Goal: Communication & Community: Answer question/provide support

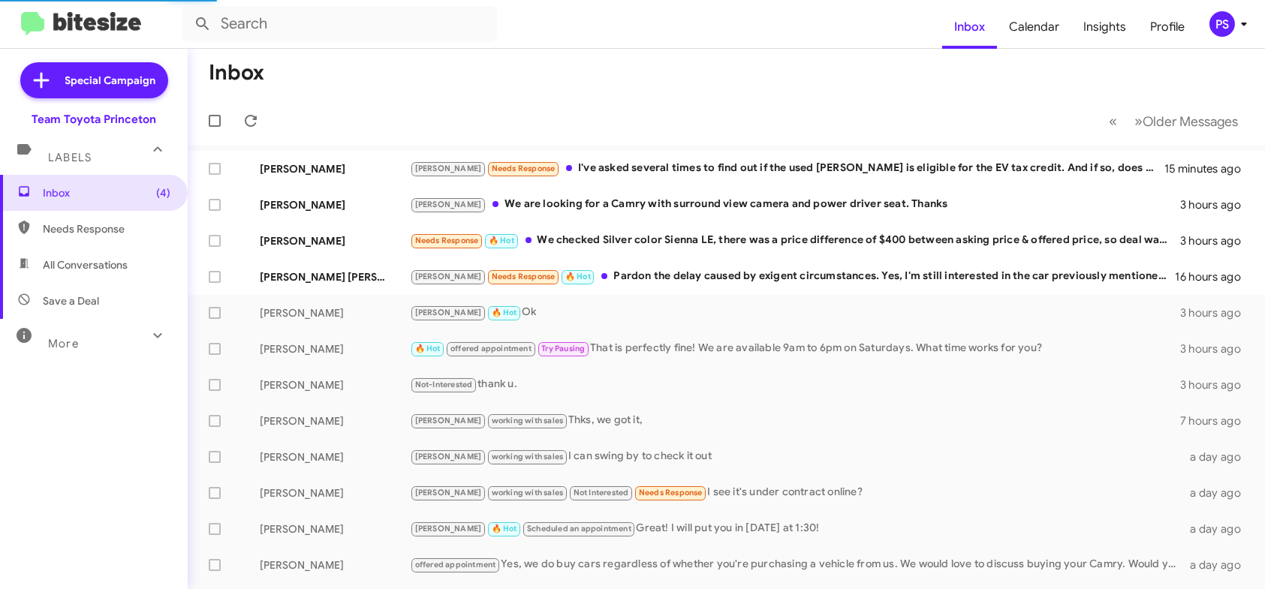
click at [128, 252] on span "All Conversations" at bounding box center [94, 265] width 188 height 36
type input "in:all-conversations"
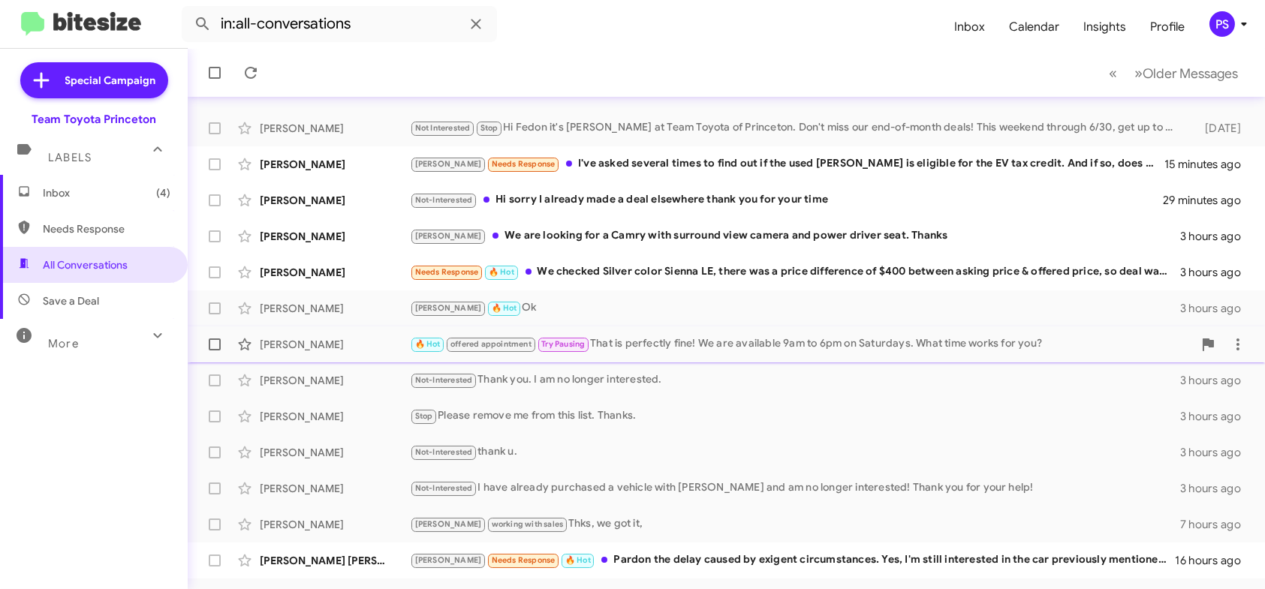
scroll to position [75, 0]
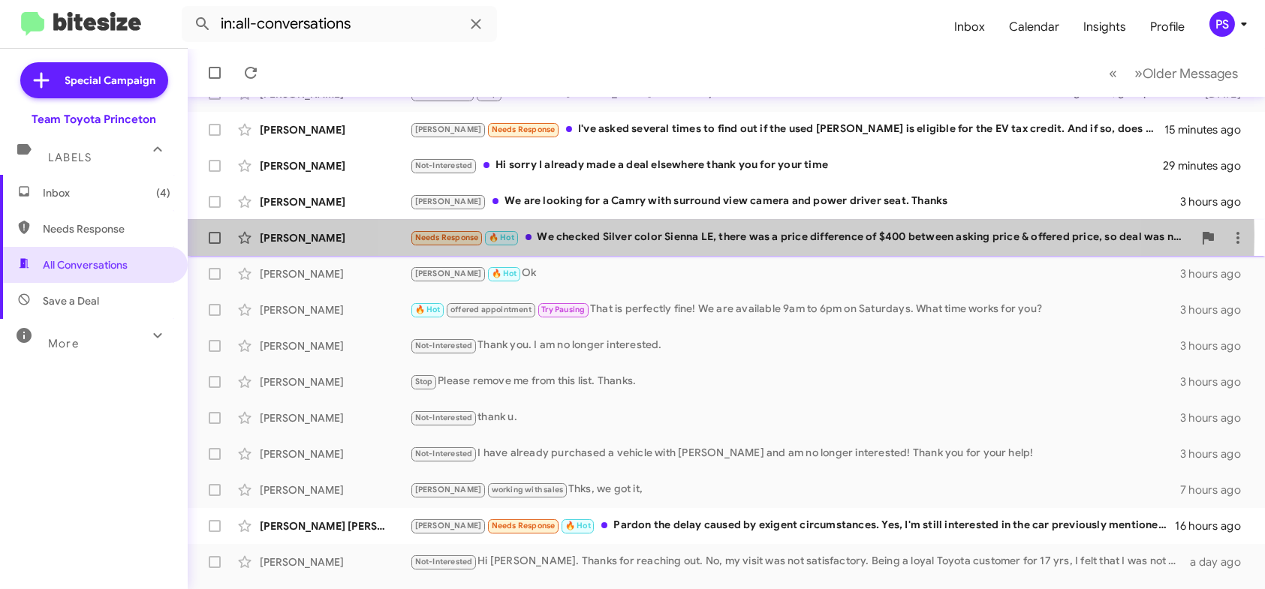
click at [721, 234] on div "Needs Response 🔥 Hot We checked Silver color Sienna LE, there was a price diffe…" at bounding box center [801, 237] width 783 height 17
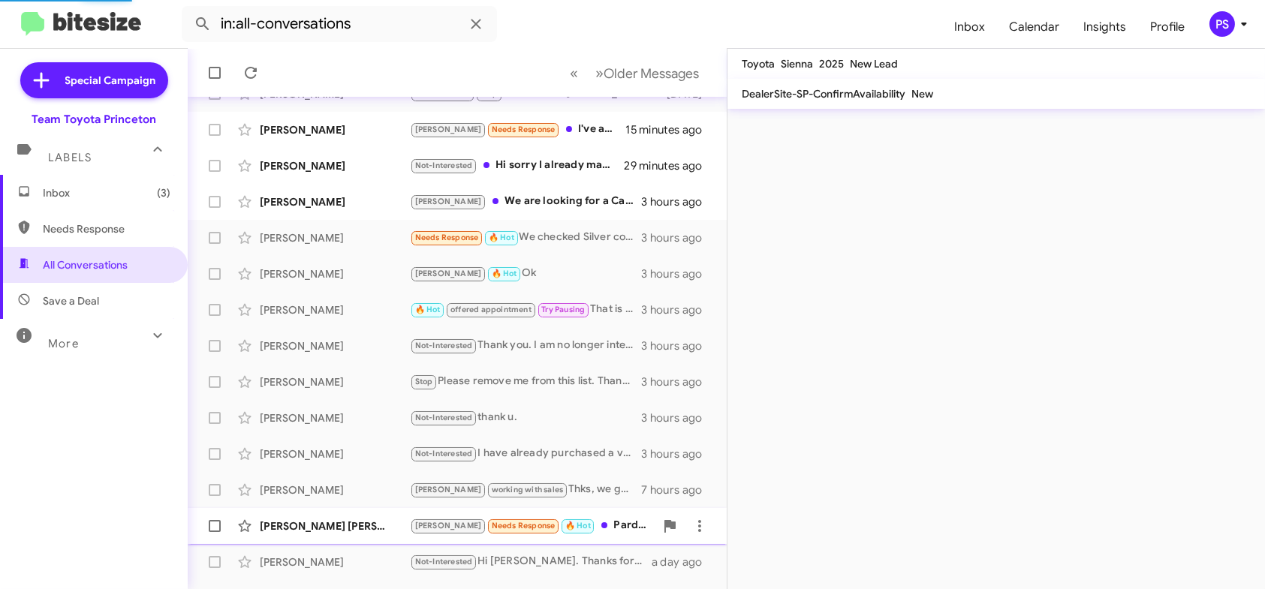
click at [601, 531] on div "[PERSON_NAME] Needs Response 🔥 Hot Pardon the delay caused by exigent circumsta…" at bounding box center [532, 525] width 245 height 17
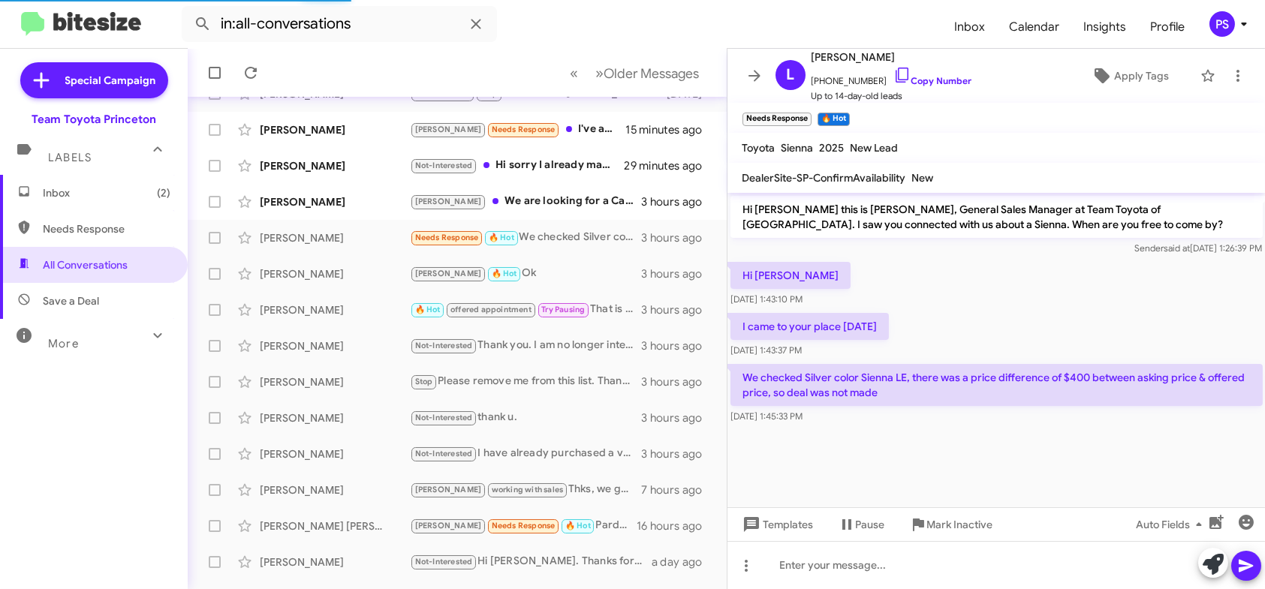
scroll to position [2, 0]
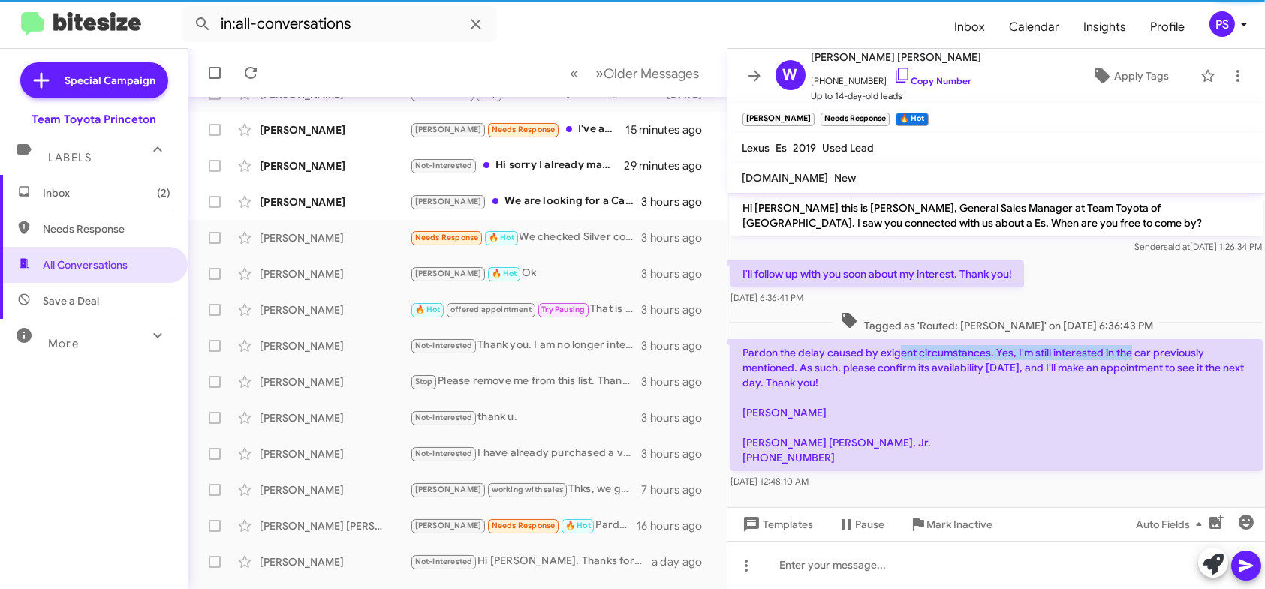
drag, startPoint x: 938, startPoint y: 350, endPoint x: 1158, endPoint y: 354, distance: 219.3
click at [1153, 354] on p "Pardon the delay caused by exigent circumstances. Yes, I'm still interested in …" at bounding box center [996, 405] width 532 height 132
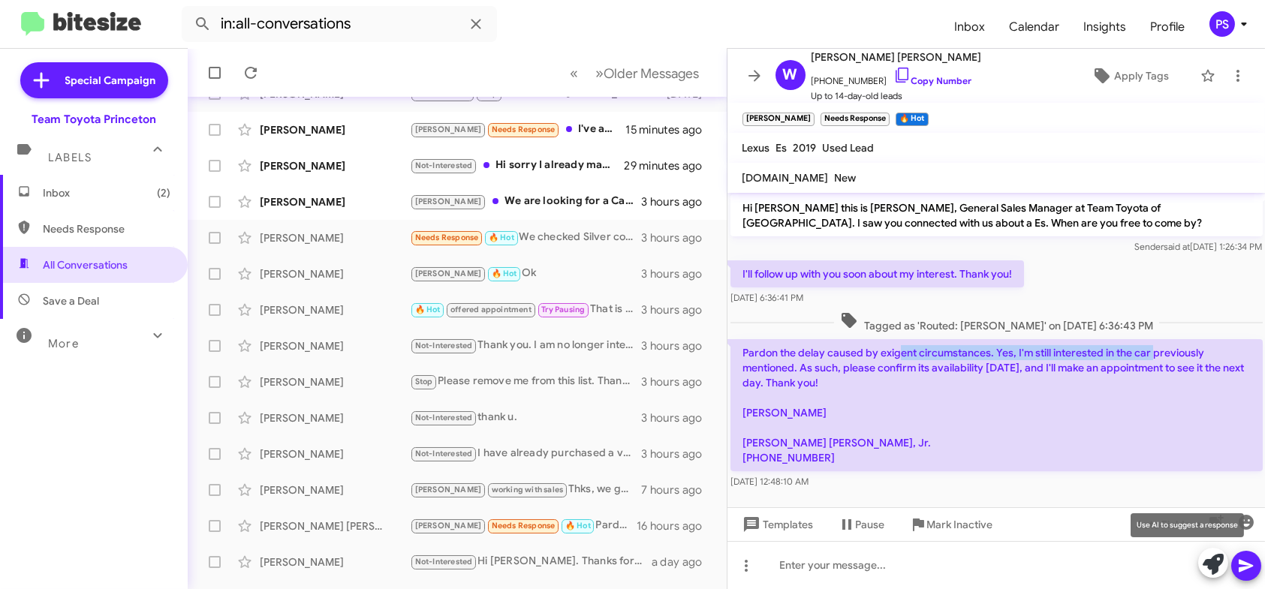
click at [1207, 562] on icon at bounding box center [1213, 564] width 21 height 21
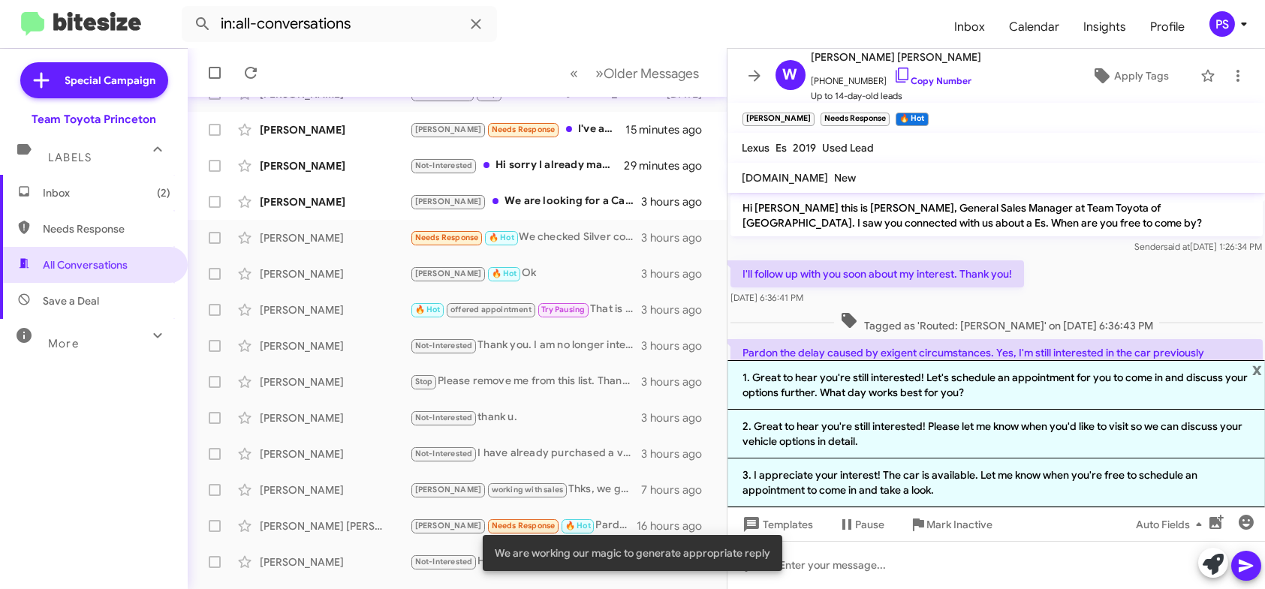
click at [858, 385] on li "1. Great to hear you're still interested! Let's schedule an appointment for you…" at bounding box center [996, 385] width 538 height 50
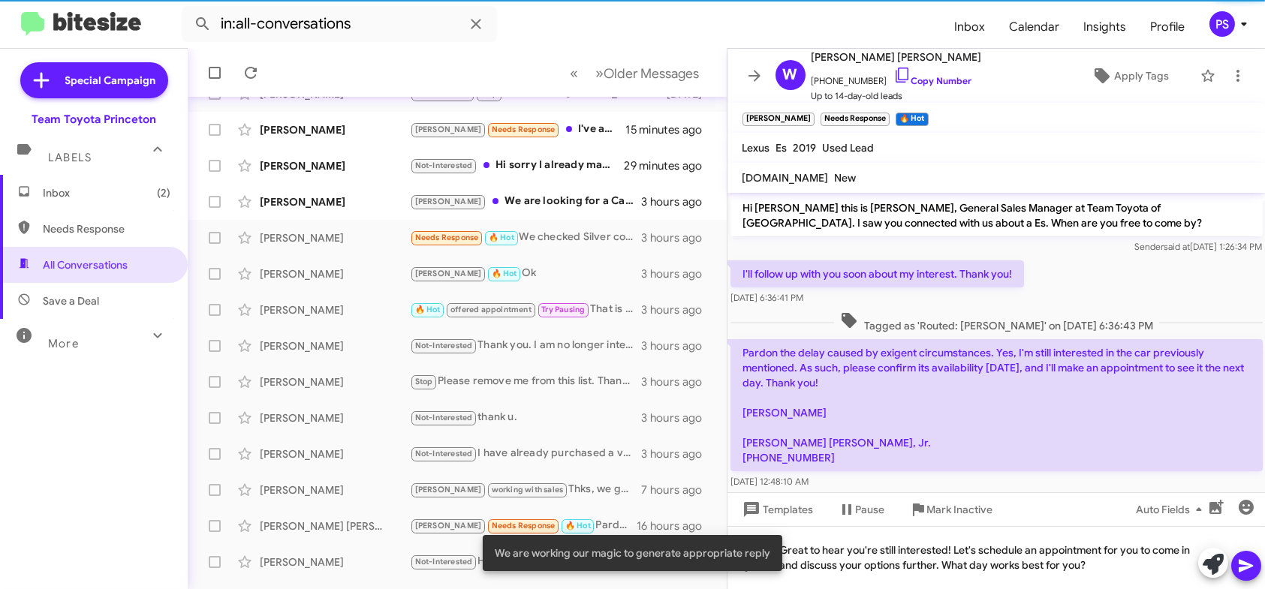
click at [1249, 566] on icon at bounding box center [1246, 566] width 14 height 13
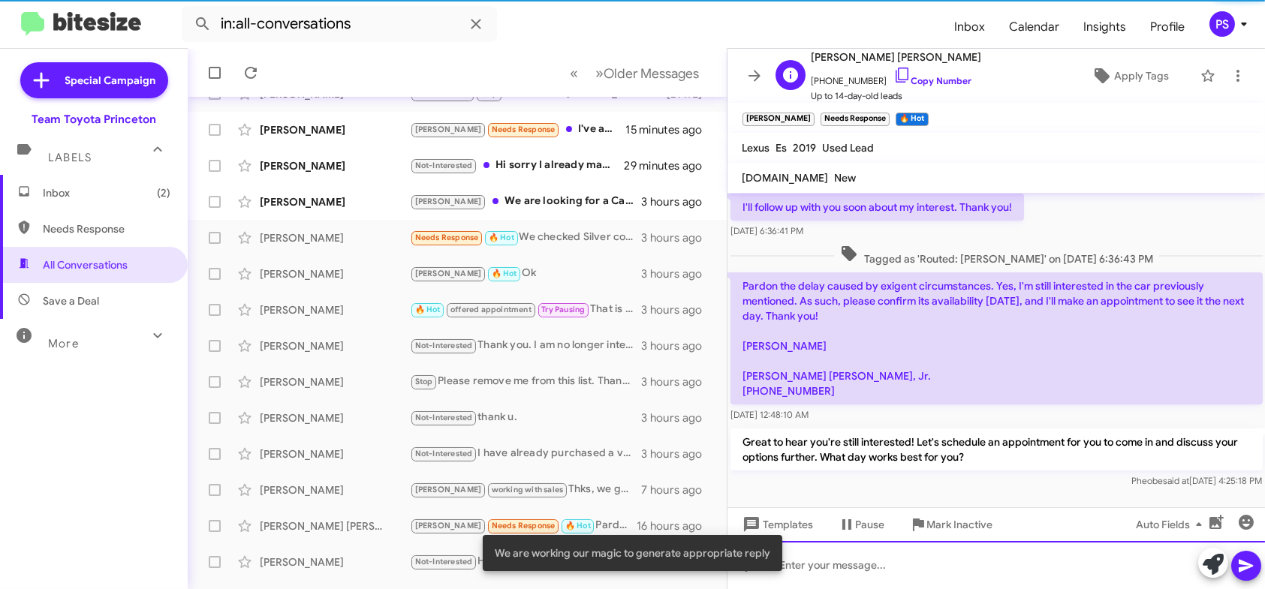
scroll to position [71, 0]
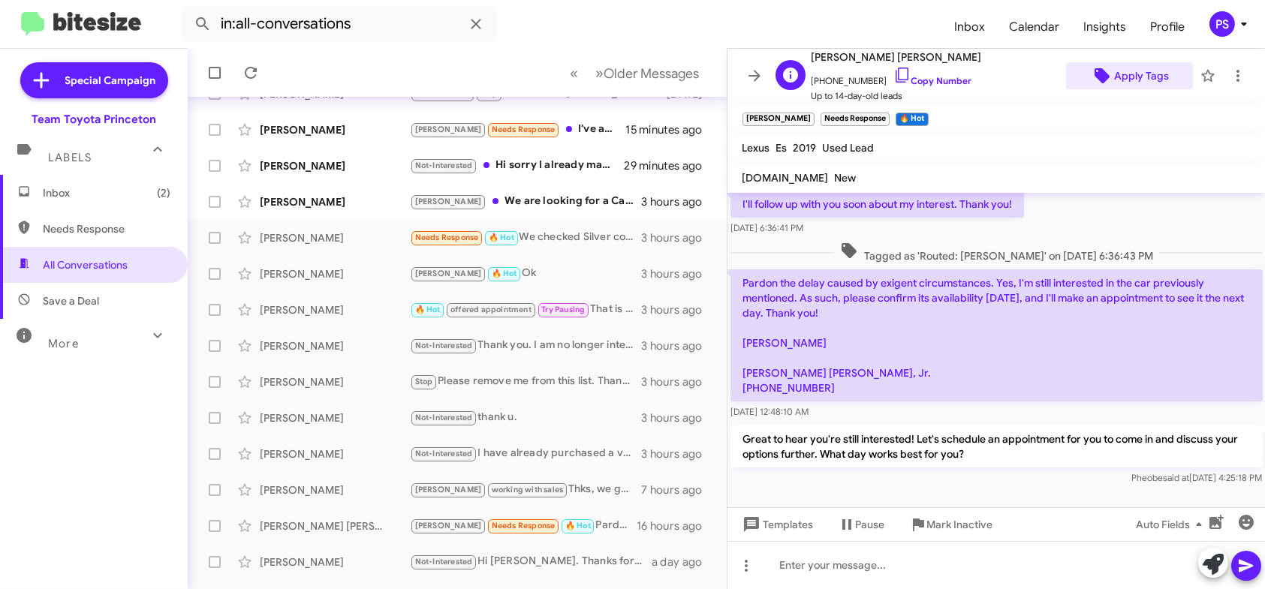
click at [1146, 86] on span "Apply Tags" at bounding box center [1141, 75] width 55 height 27
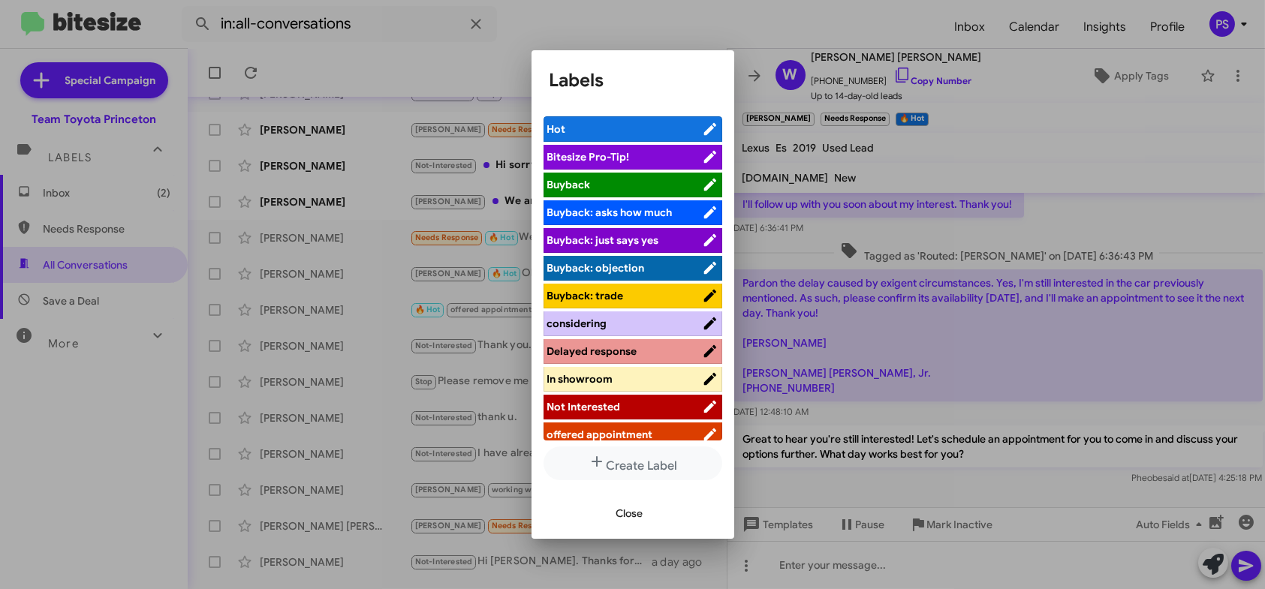
click at [643, 431] on span "offered appointment" at bounding box center [600, 435] width 106 height 14
click at [637, 514] on span "Close" at bounding box center [629, 513] width 27 height 27
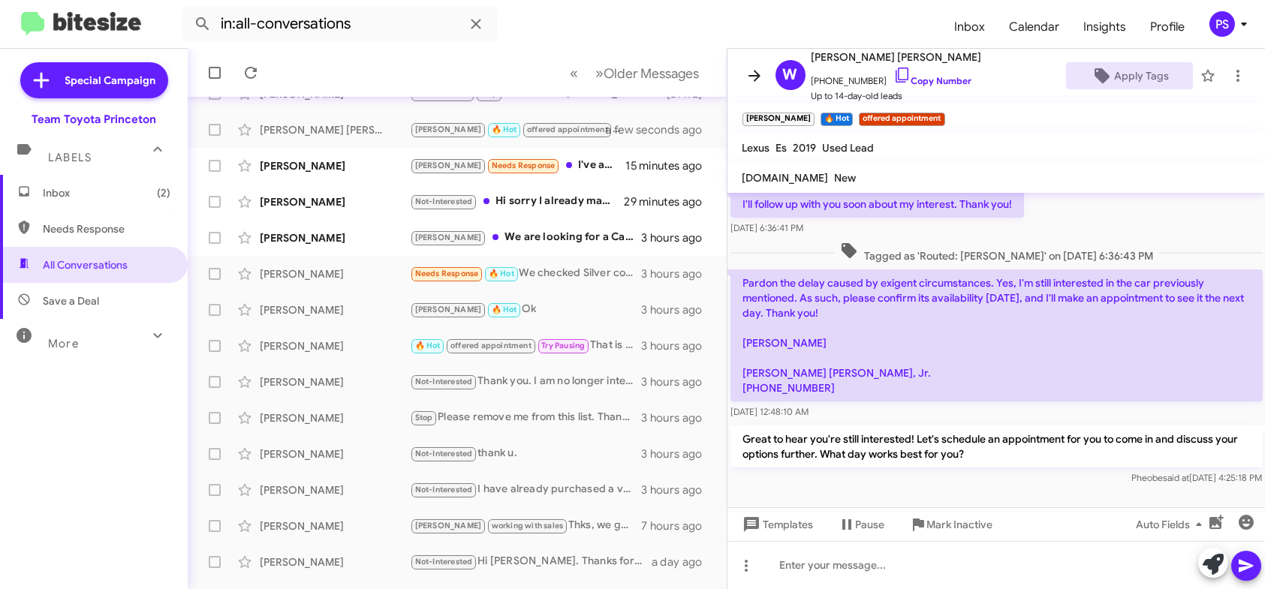
click at [746, 75] on icon at bounding box center [755, 76] width 18 height 18
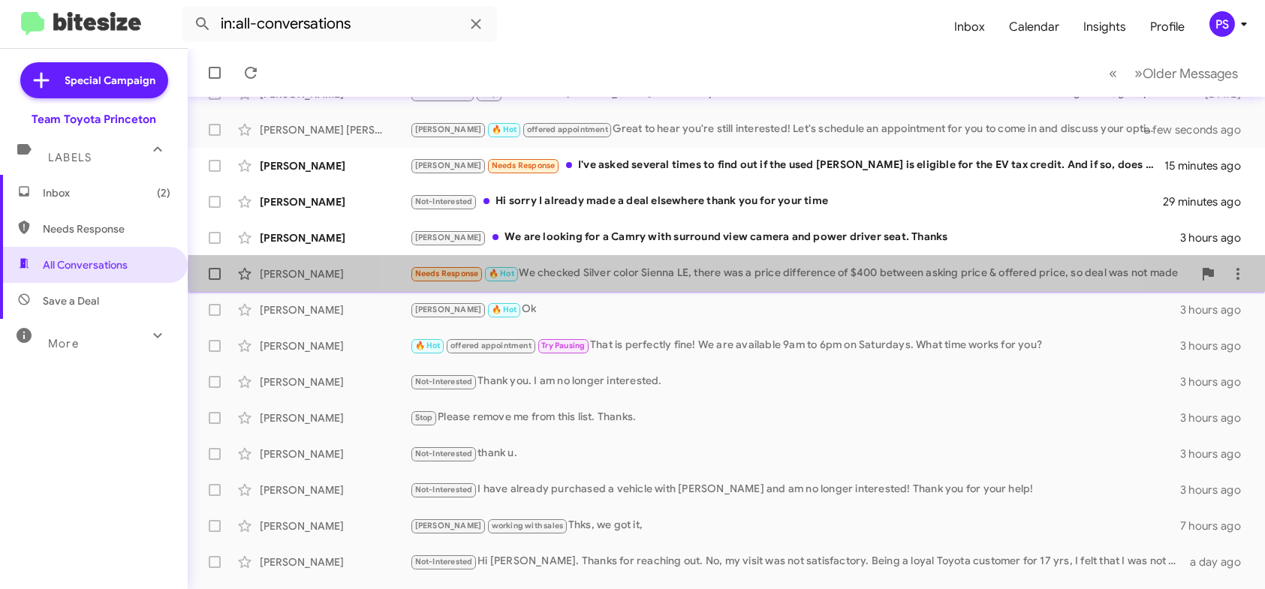
click at [735, 273] on div "Needs Response 🔥 Hot We checked Silver color Sienna LE, there was a price diffe…" at bounding box center [801, 273] width 783 height 17
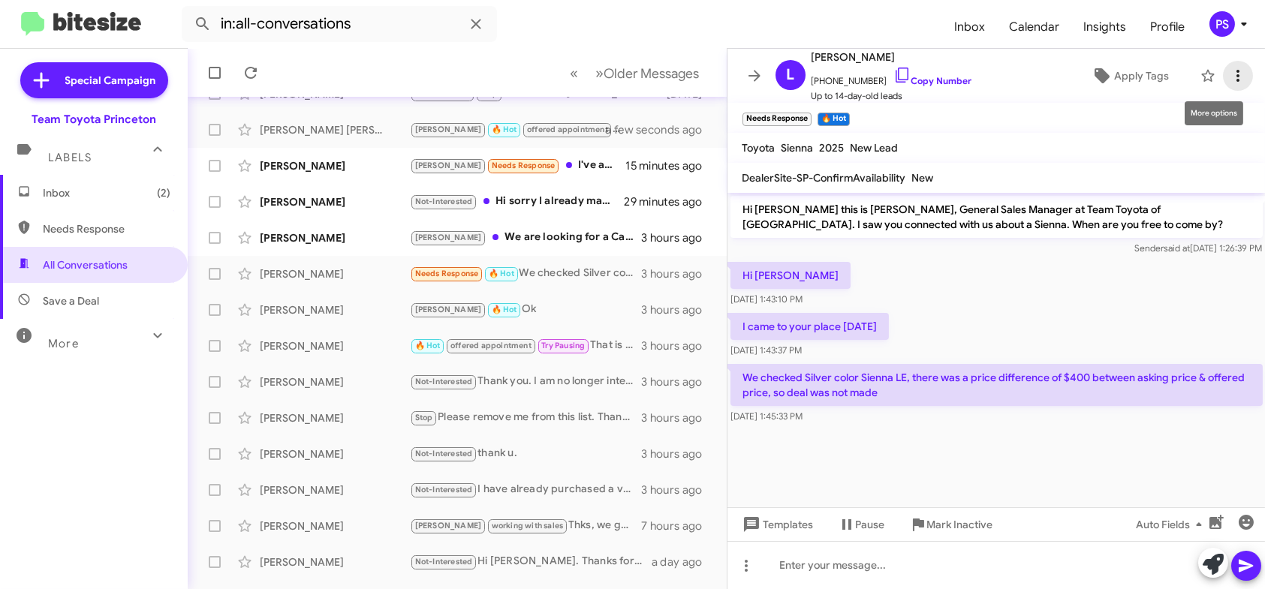
click at [1229, 74] on icon at bounding box center [1238, 76] width 18 height 18
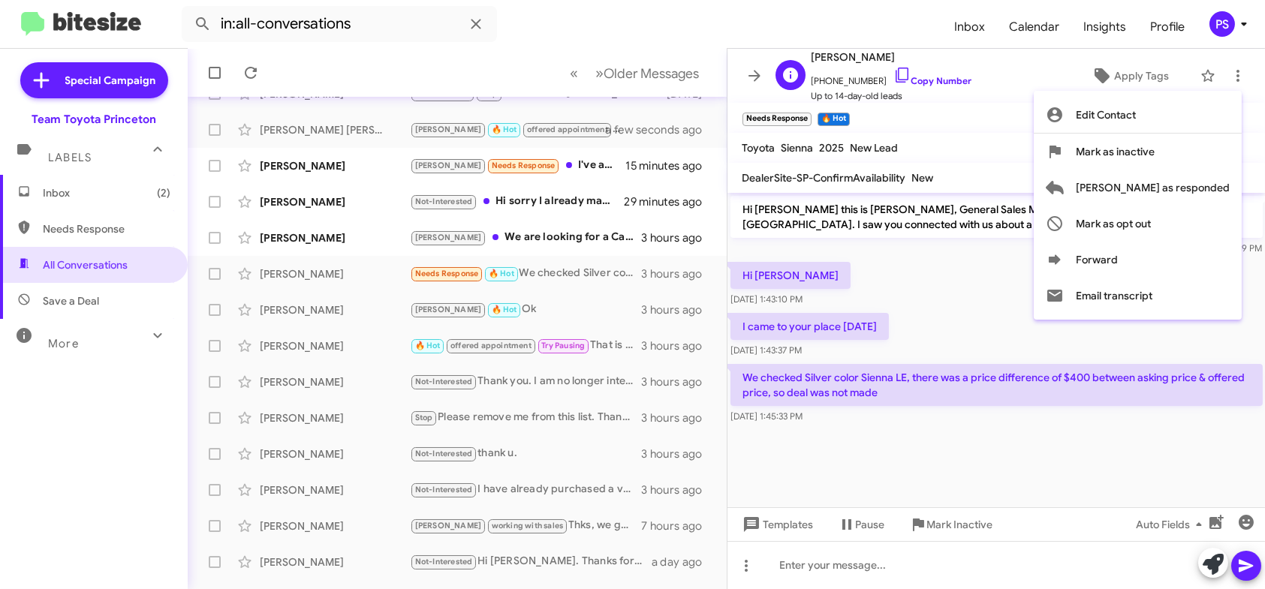
drag, startPoint x: 1151, startPoint y: 47, endPoint x: 1147, endPoint y: 54, distance: 8.4
click at [1149, 50] on div at bounding box center [632, 294] width 1265 height 589
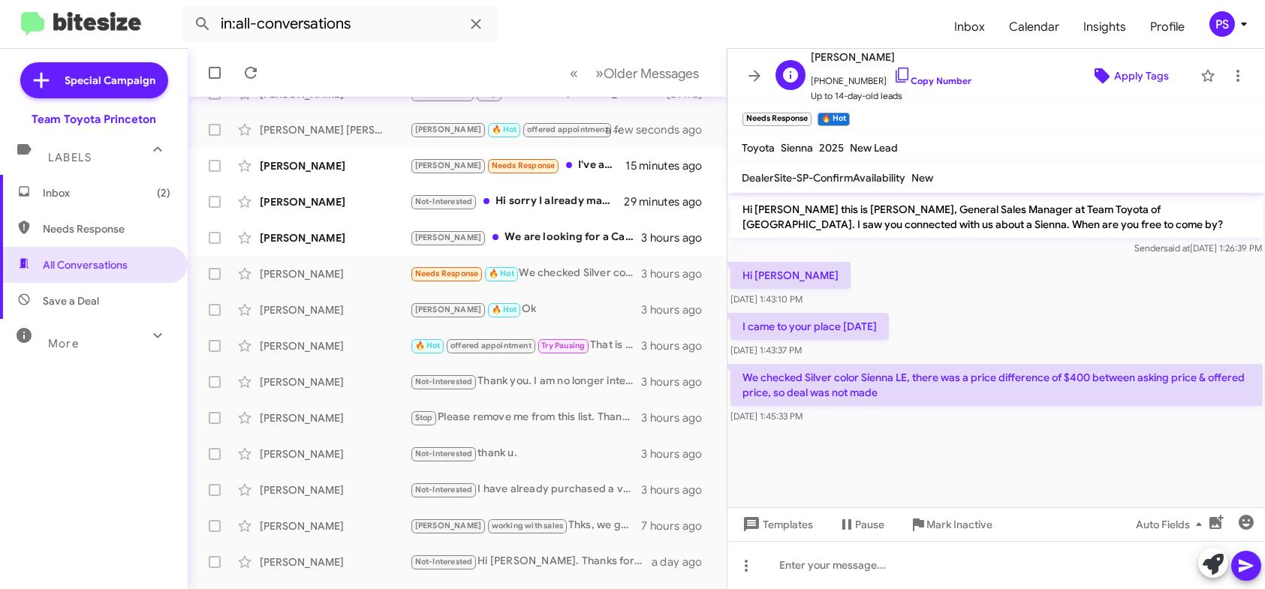
click at [1138, 77] on span "Apply Tags" at bounding box center [1141, 75] width 55 height 27
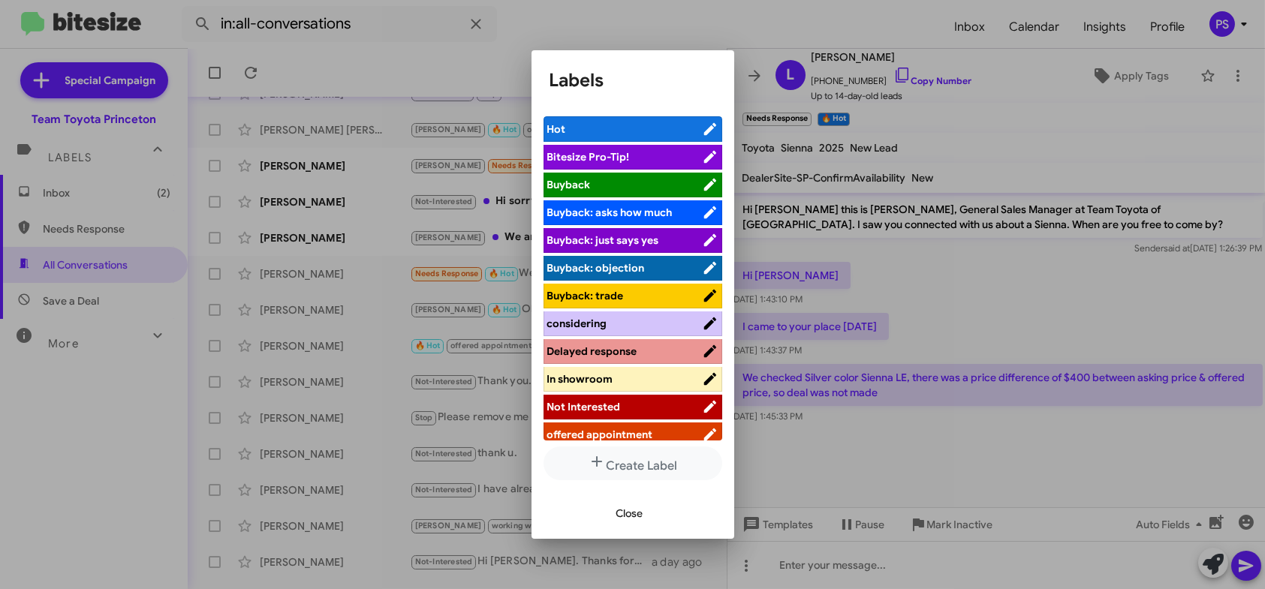
click at [641, 405] on span "Not Interested" at bounding box center [624, 406] width 155 height 15
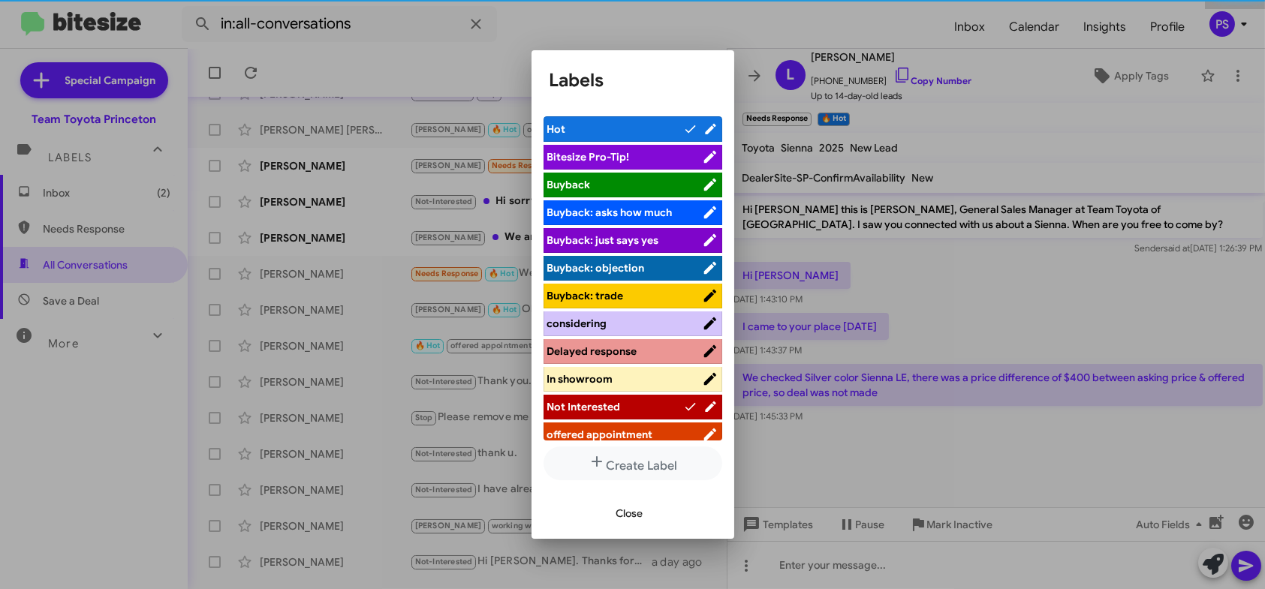
click at [643, 514] on button "Close" at bounding box center [629, 513] width 51 height 27
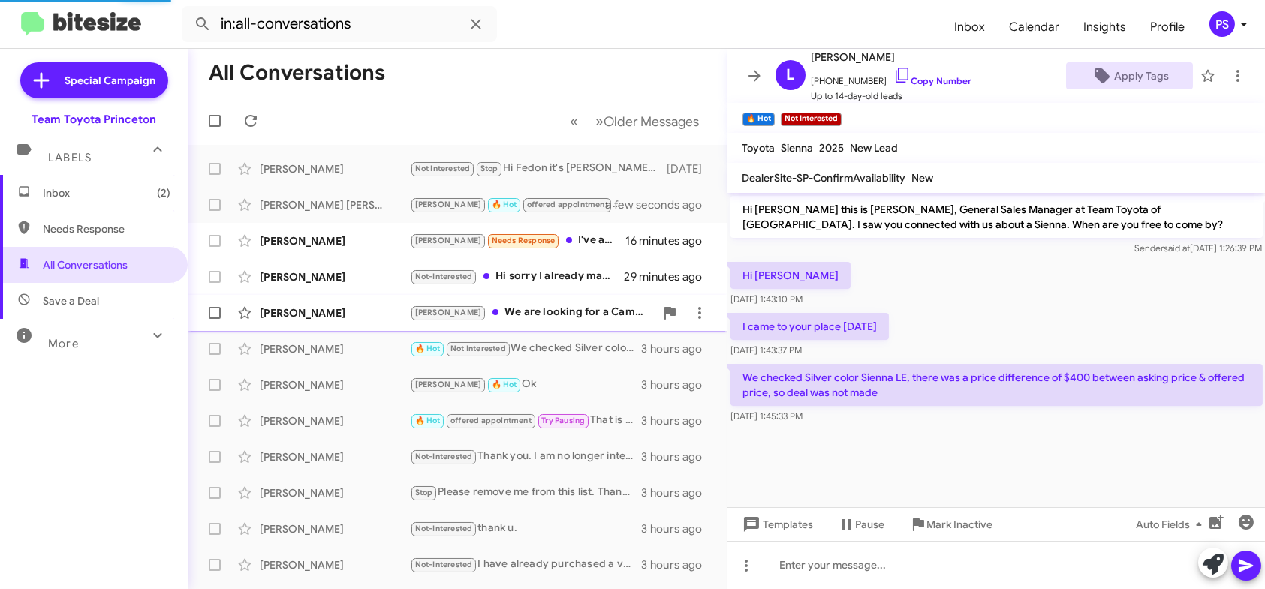
click at [594, 316] on div "[PERSON_NAME] We are looking for a Camry with surround view camera and power dr…" at bounding box center [532, 312] width 245 height 17
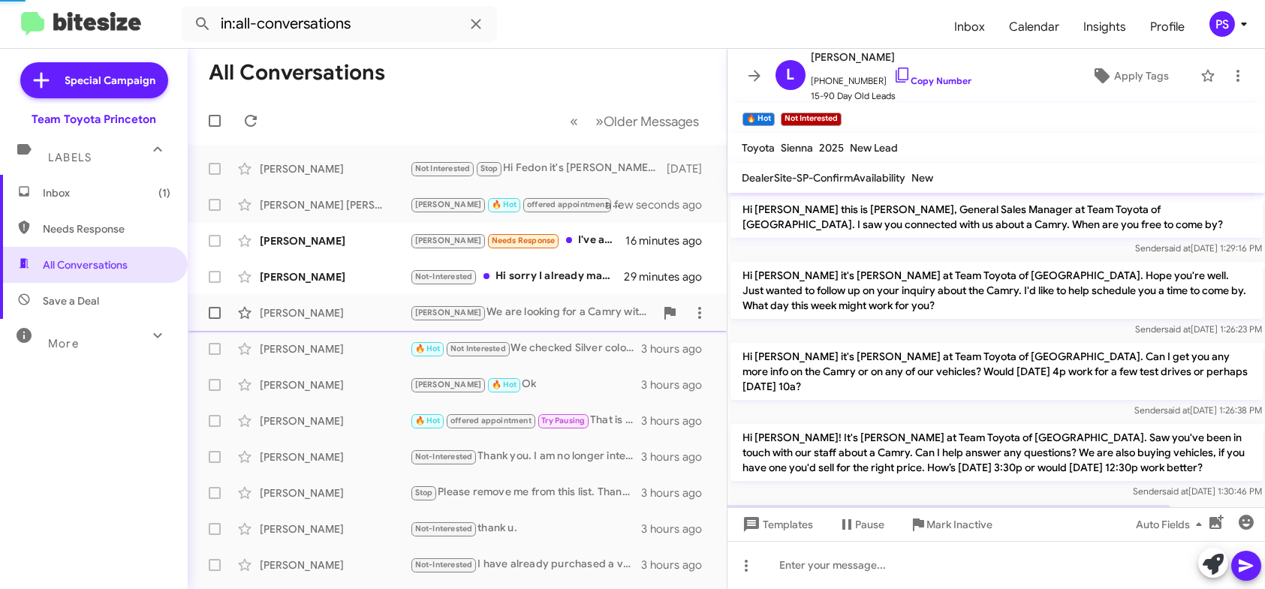
scroll to position [80, 0]
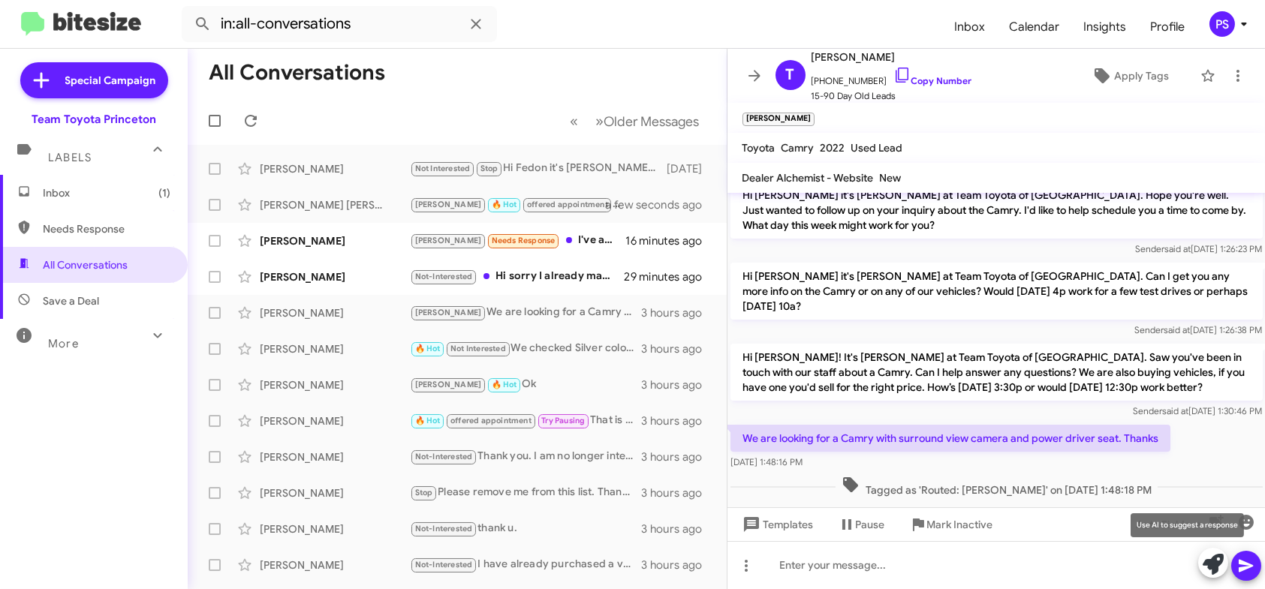
click at [1203, 565] on icon at bounding box center [1213, 564] width 21 height 21
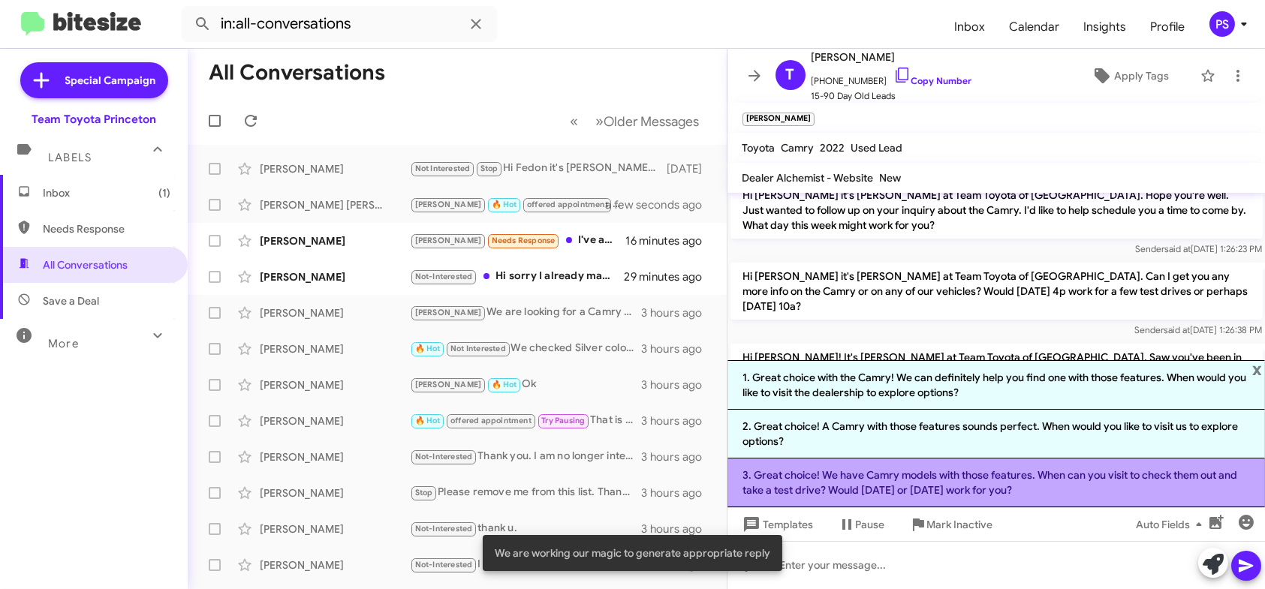
click at [949, 469] on li "3. Great choice! We have Camry models with those features. When can you visit t…" at bounding box center [996, 483] width 538 height 49
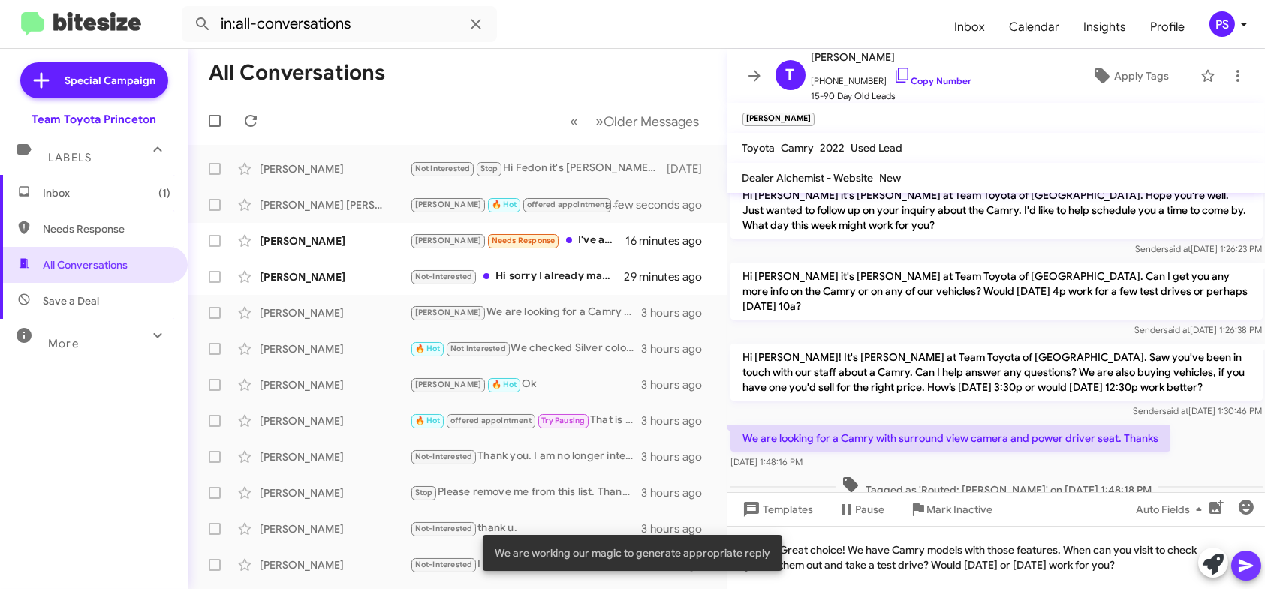
click at [1237, 565] on icon at bounding box center [1246, 566] width 18 height 18
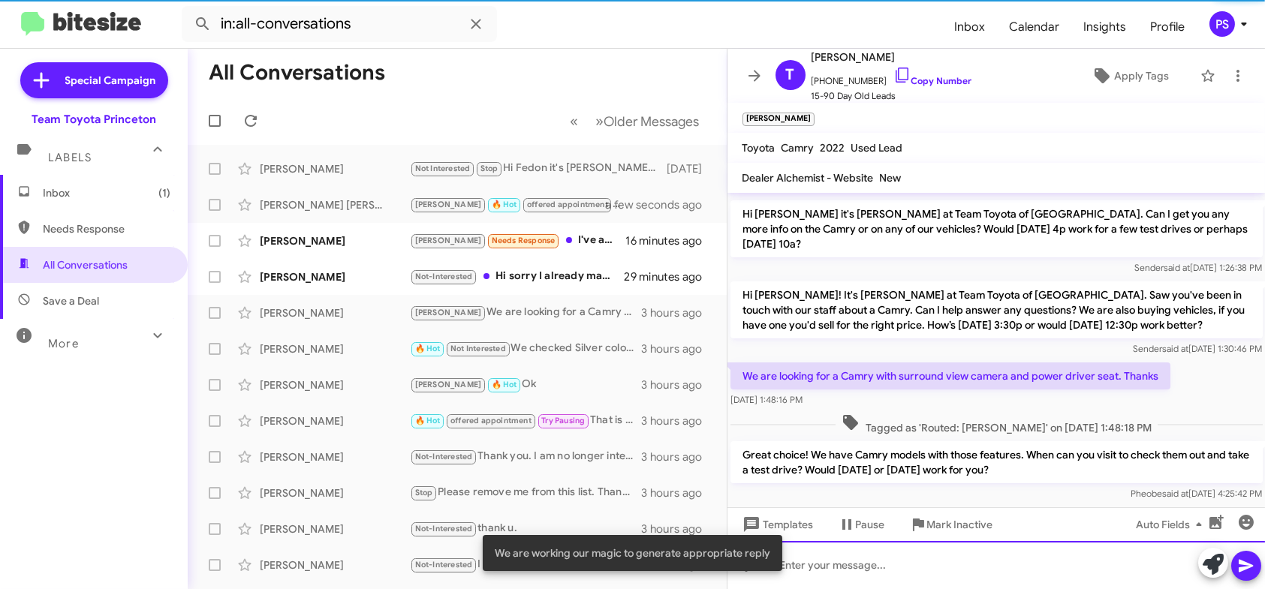
scroll to position [85, 0]
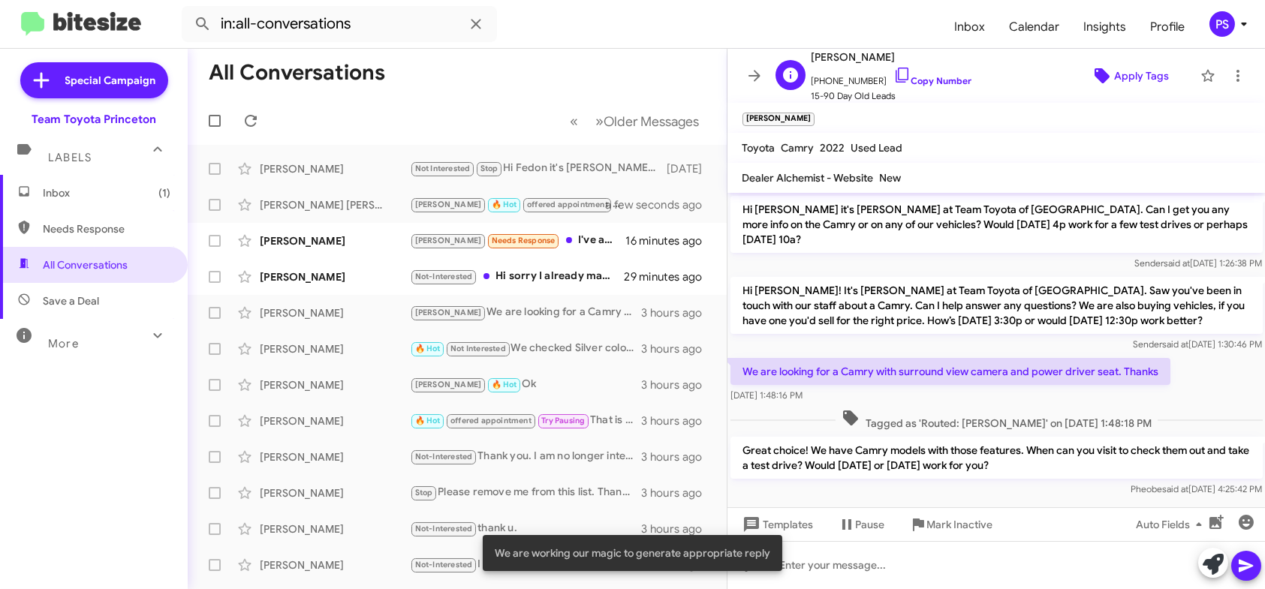
click at [1140, 63] on span "Apply Tags" at bounding box center [1141, 75] width 55 height 27
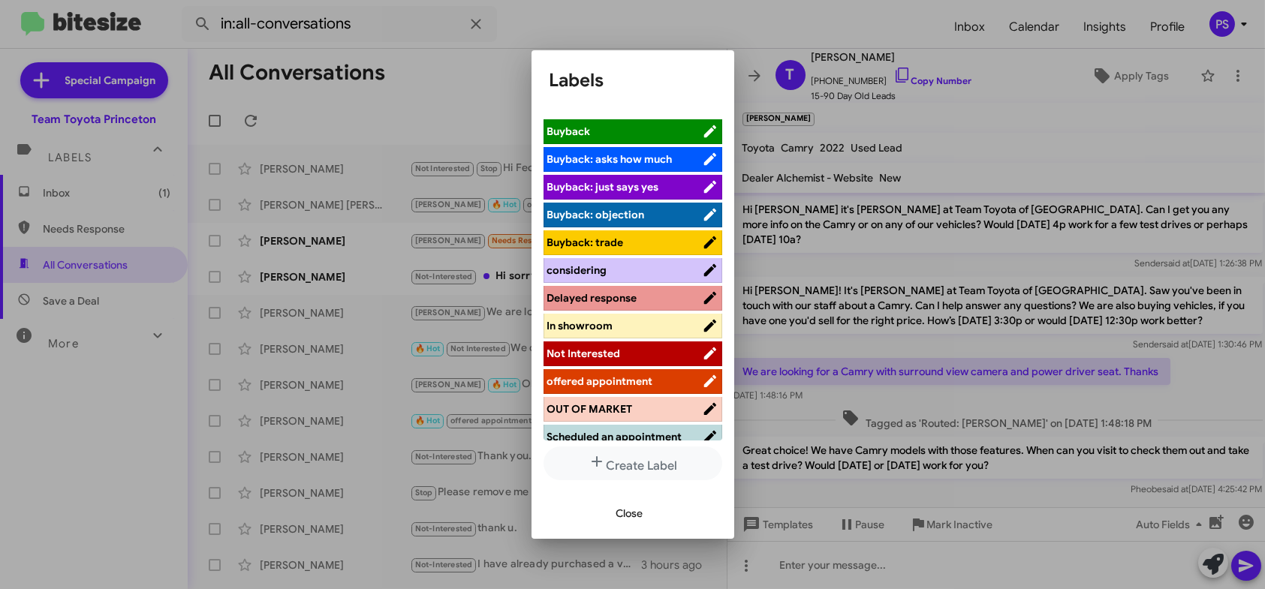
scroll to position [75, 0]
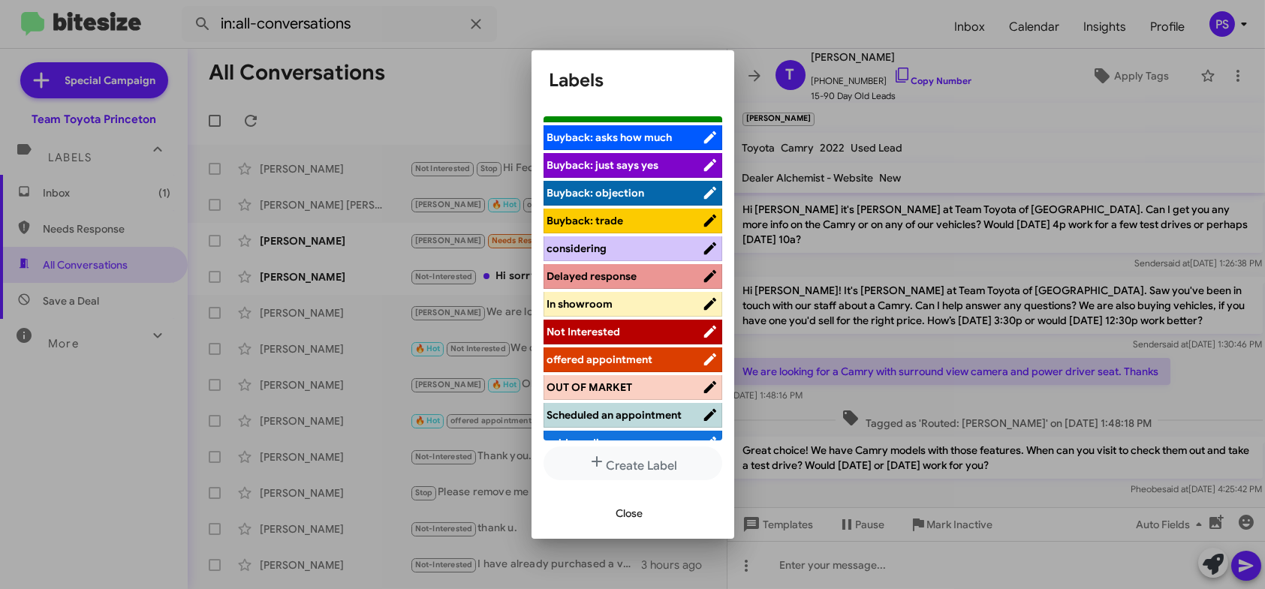
click at [618, 359] on span "offered appointment" at bounding box center [600, 360] width 106 height 14
click at [644, 516] on button "Close" at bounding box center [629, 513] width 51 height 27
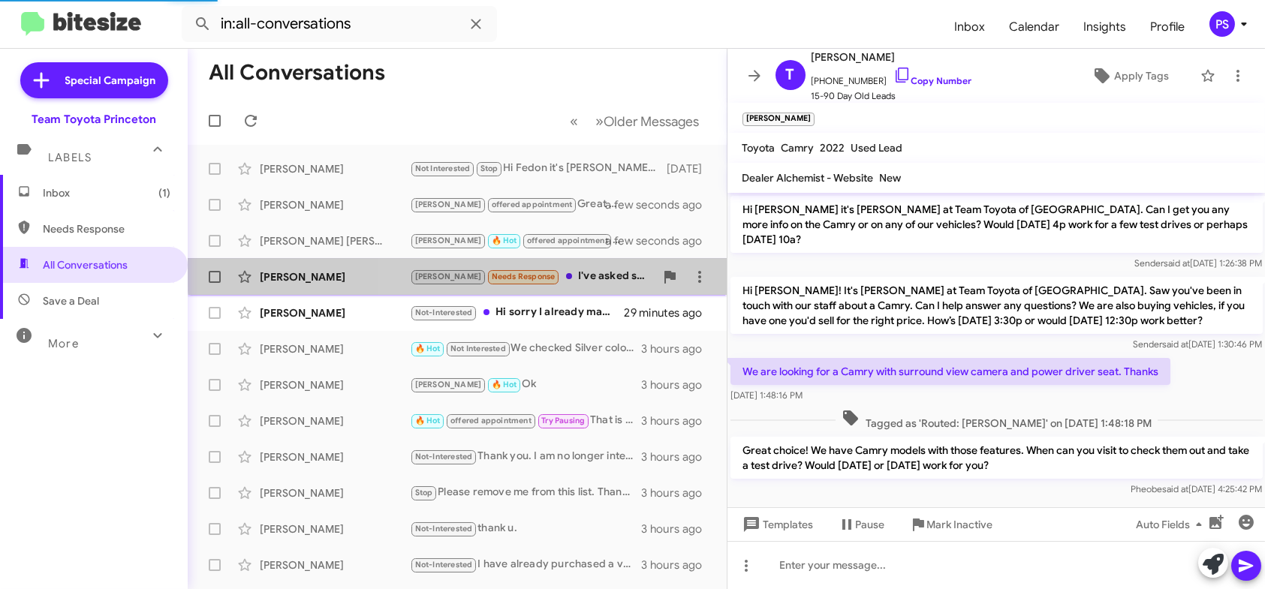
click at [595, 268] on div "[PERSON_NAME] Needs Response I've asked several times to find out if the used B…" at bounding box center [532, 276] width 245 height 17
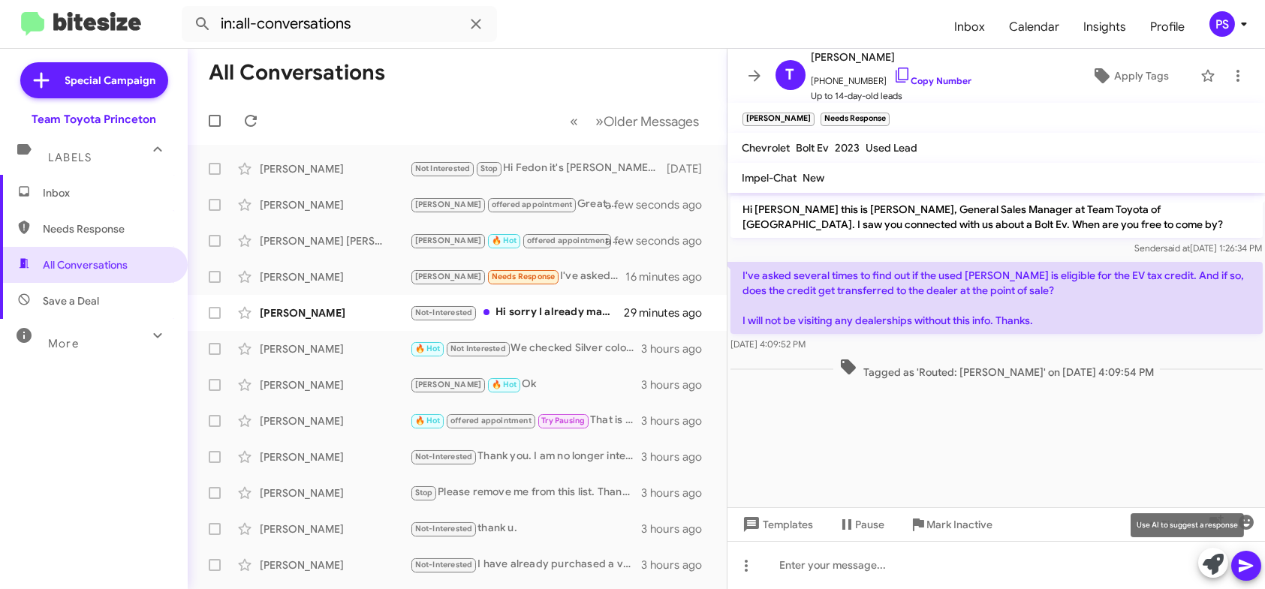
click at [1220, 561] on icon at bounding box center [1213, 564] width 21 height 21
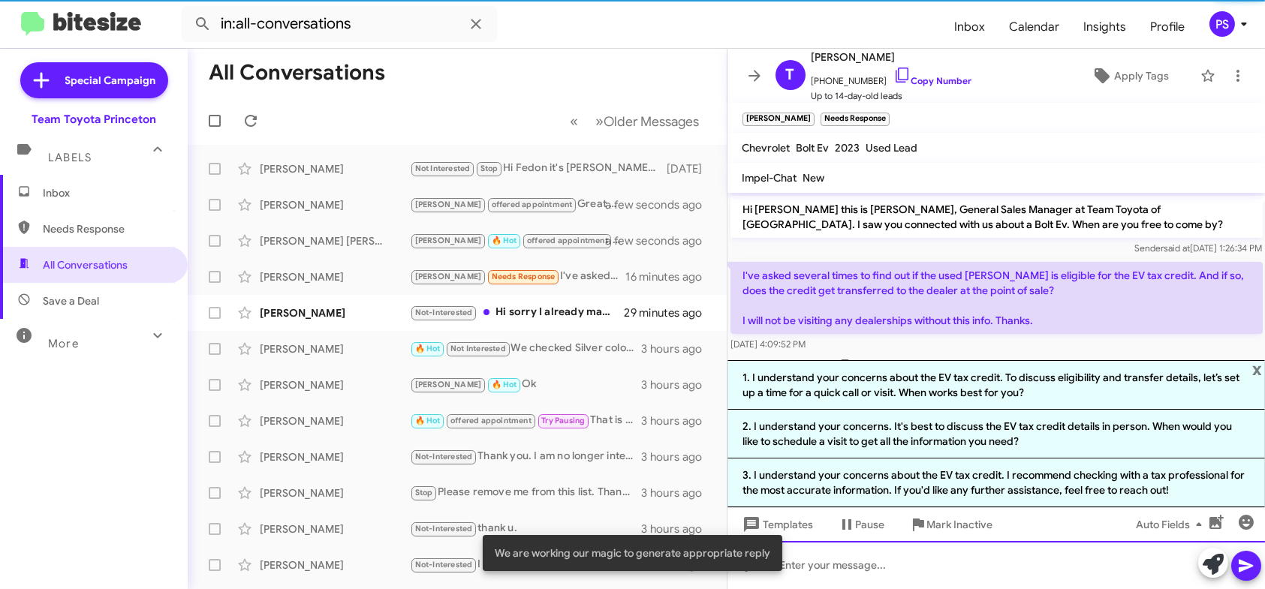
click at [1007, 570] on div at bounding box center [996, 565] width 538 height 48
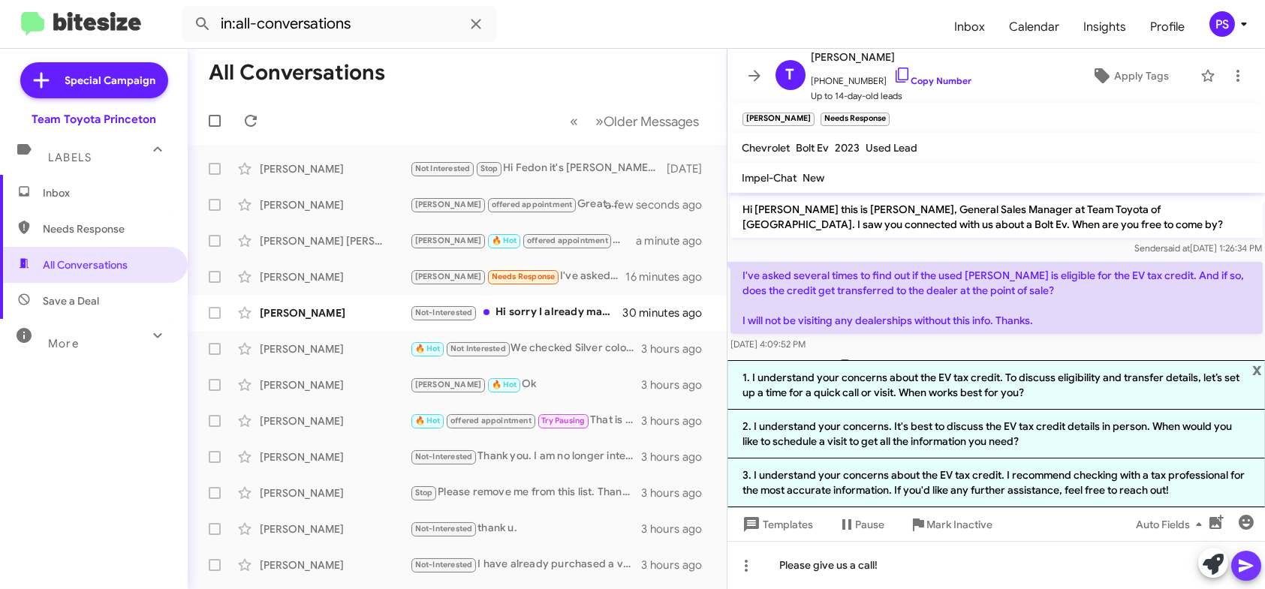
click at [1244, 569] on icon at bounding box center [1246, 566] width 14 height 13
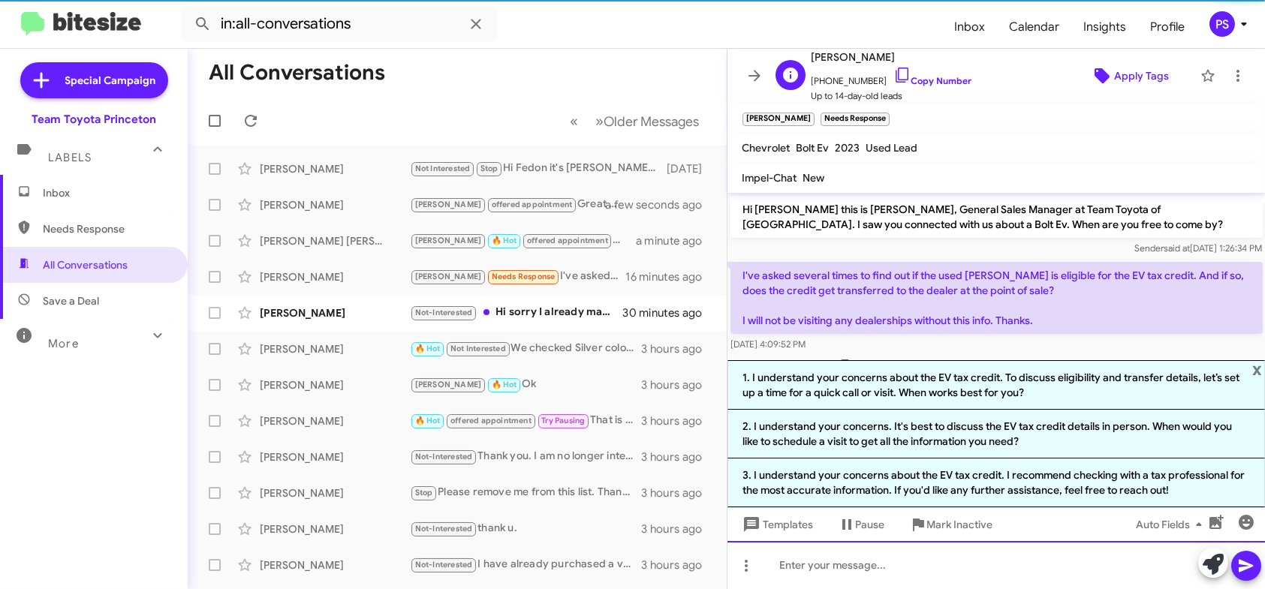
scroll to position [89, 0]
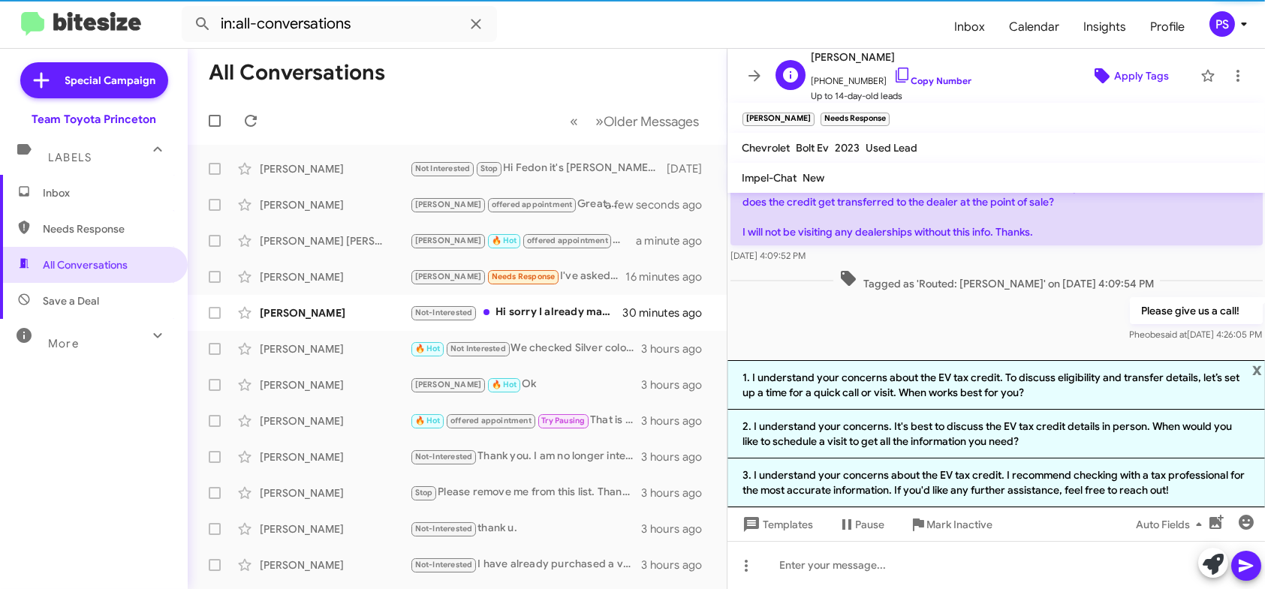
click at [1118, 86] on span "Apply Tags" at bounding box center [1141, 75] width 55 height 27
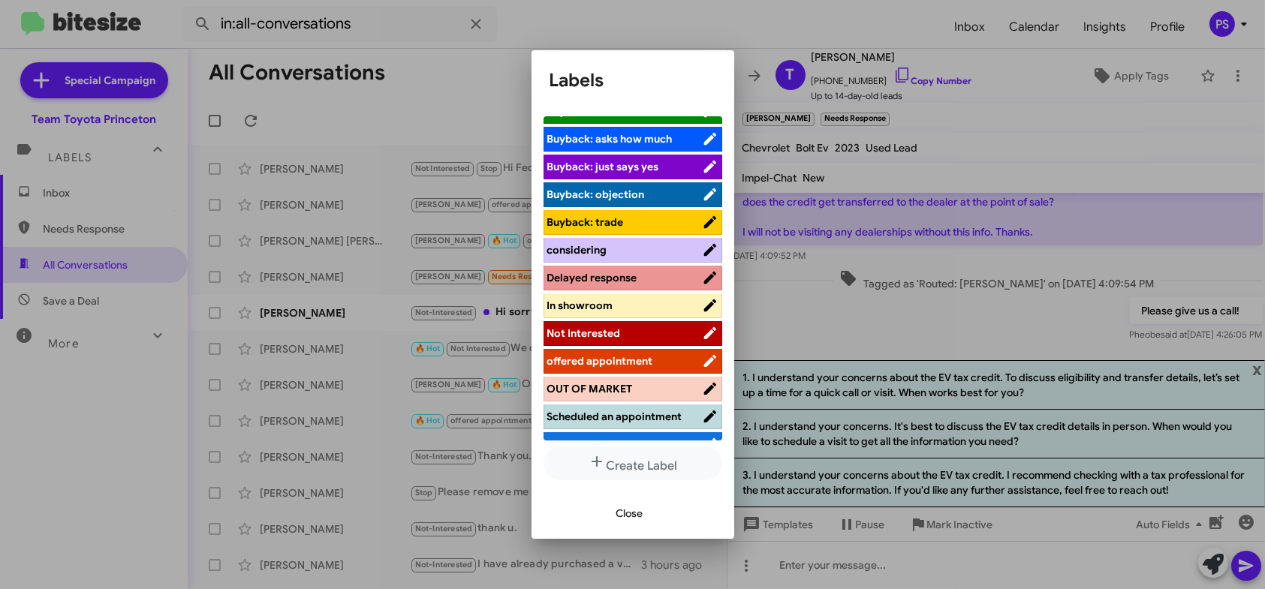
scroll to position [186, 0]
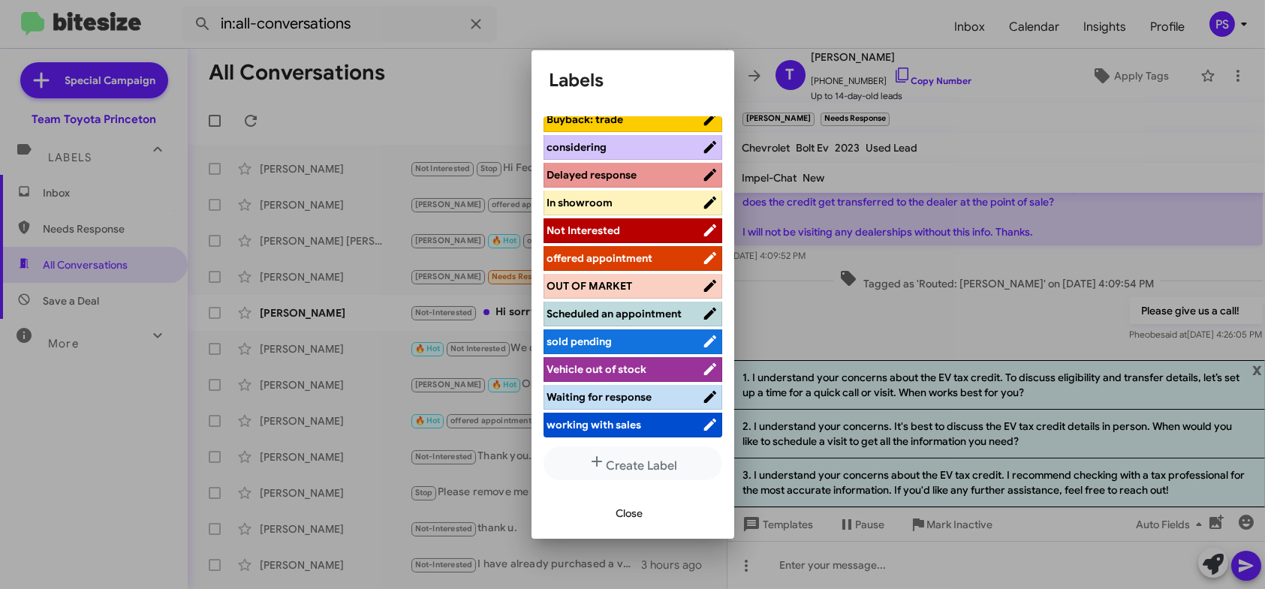
click at [628, 425] on span "working with sales" at bounding box center [594, 425] width 95 height 14
click at [630, 399] on span "Waiting for response" at bounding box center [599, 397] width 105 height 14
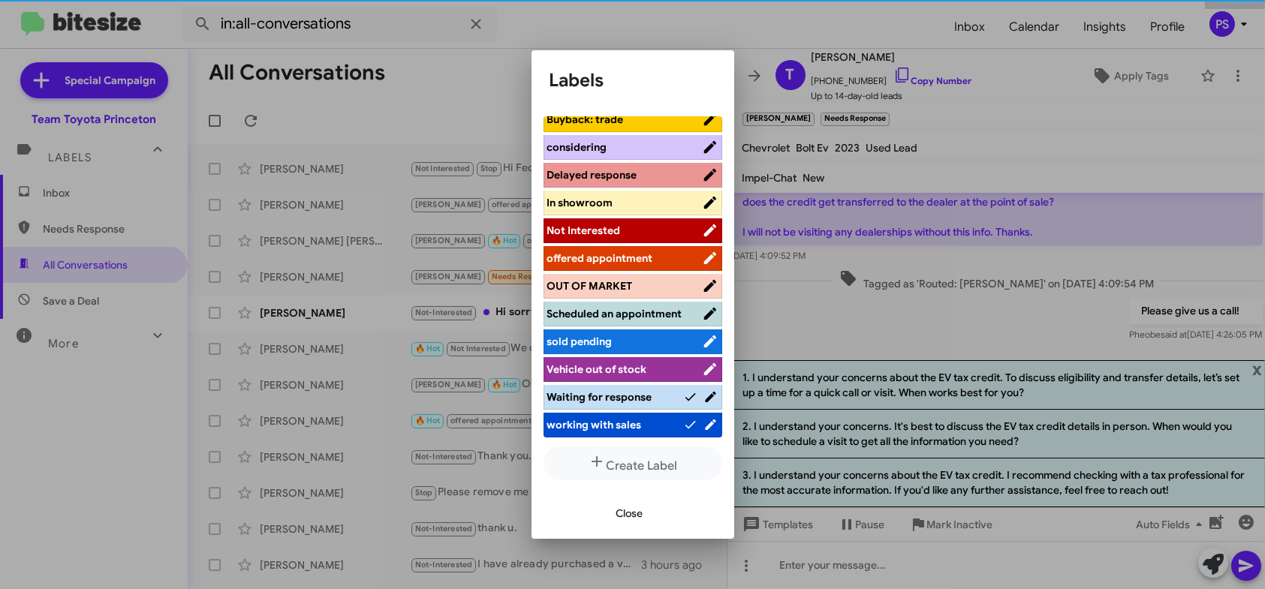
click at [646, 518] on button "Close" at bounding box center [629, 513] width 51 height 27
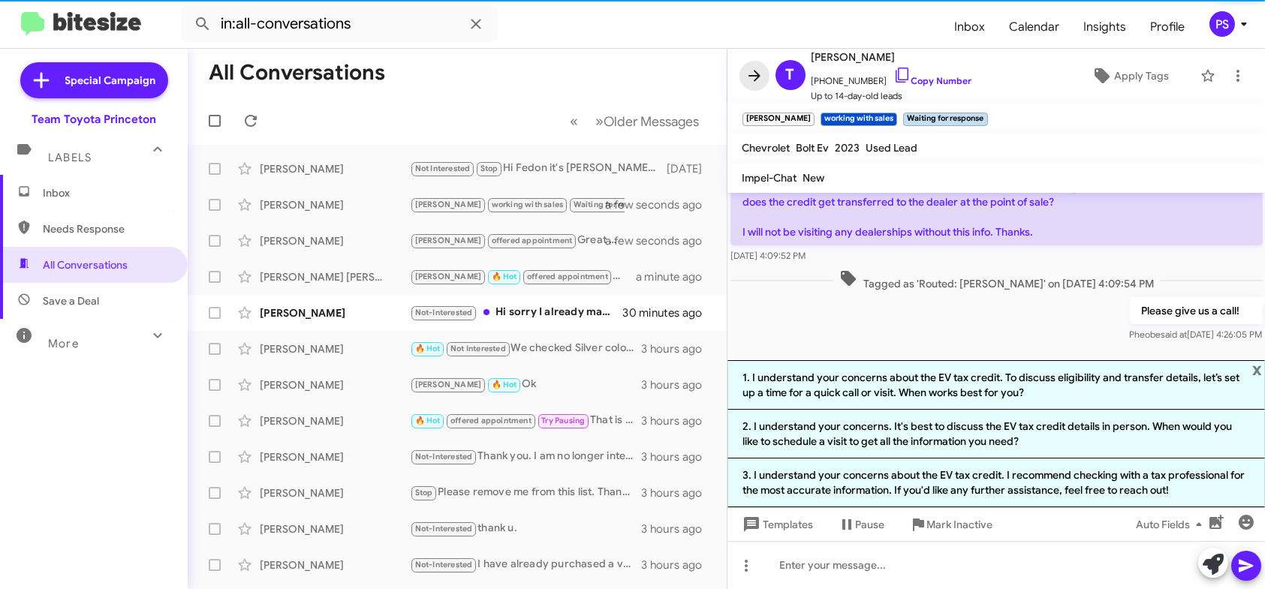
click at [759, 84] on icon at bounding box center [755, 76] width 18 height 18
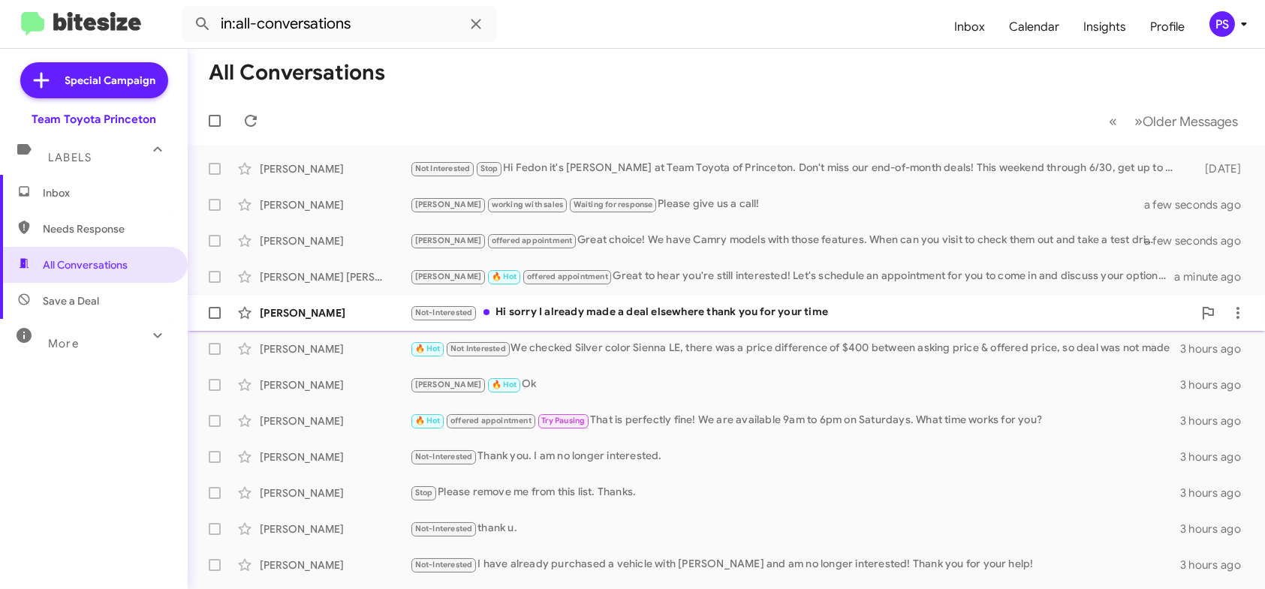
click at [709, 297] on span "[PERSON_NAME] Not-Interested Hi sorry I already made a deal elsewhere thank you…" at bounding box center [726, 313] width 1077 height 36
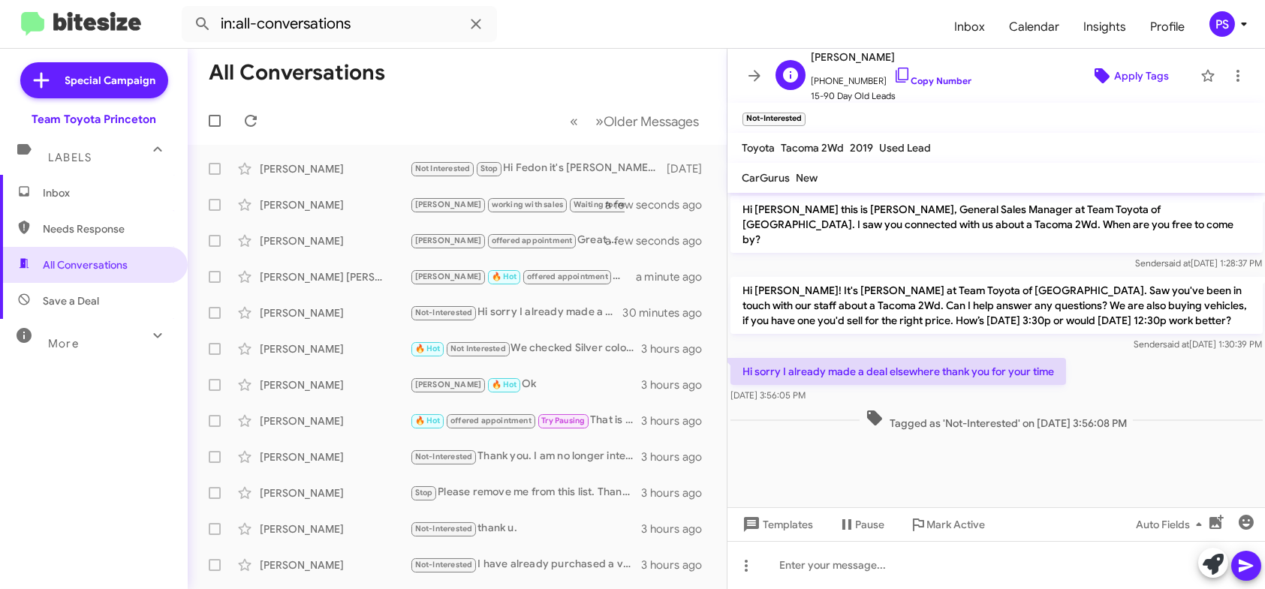
click at [1143, 86] on span "Apply Tags" at bounding box center [1141, 75] width 55 height 27
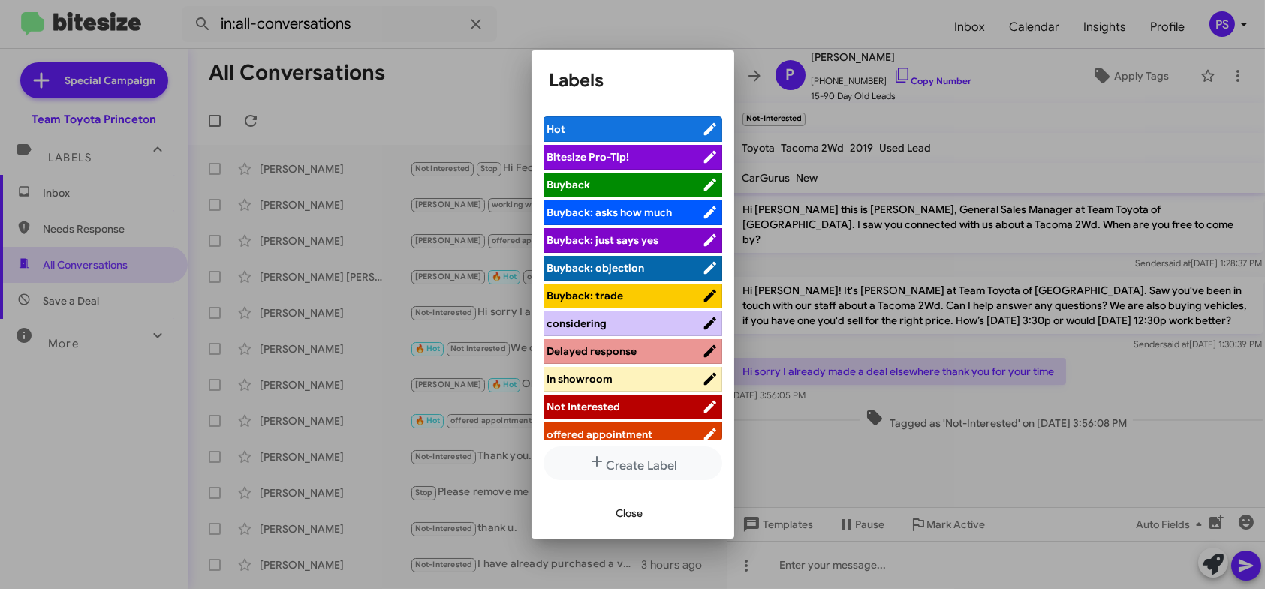
click at [620, 23] on div at bounding box center [632, 294] width 1265 height 589
